Goal: Information Seeking & Learning: Compare options

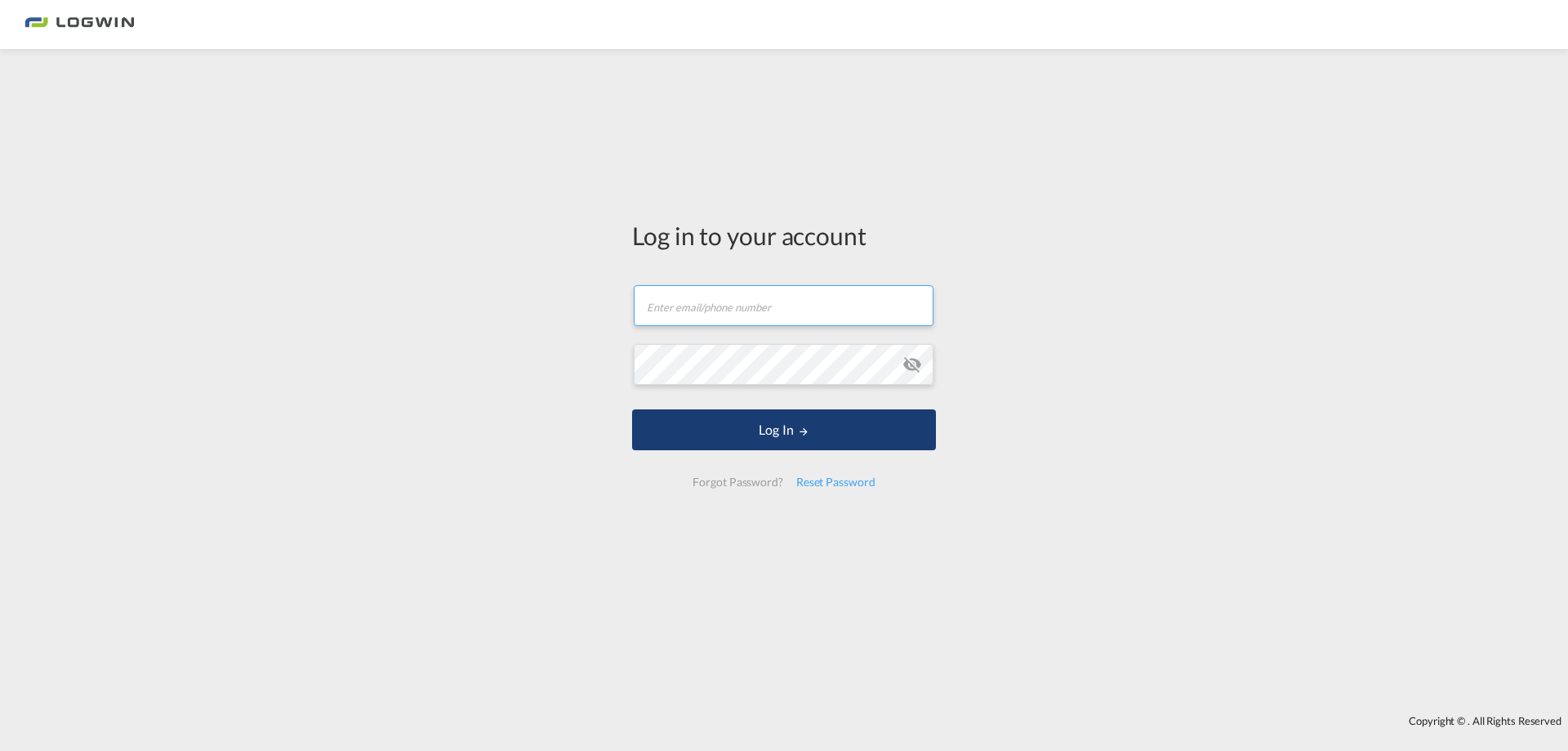
type input "[PERSON_NAME][EMAIL_ADDRESS][DOMAIN_NAME]"
click at [768, 421] on button "Log In" at bounding box center [784, 429] width 304 height 41
